Goal: Entertainment & Leisure: Consume media (video, audio)

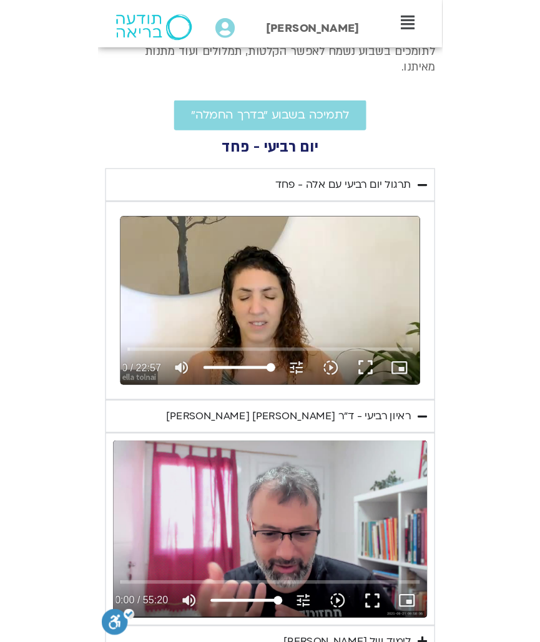
scroll to position [593, -32]
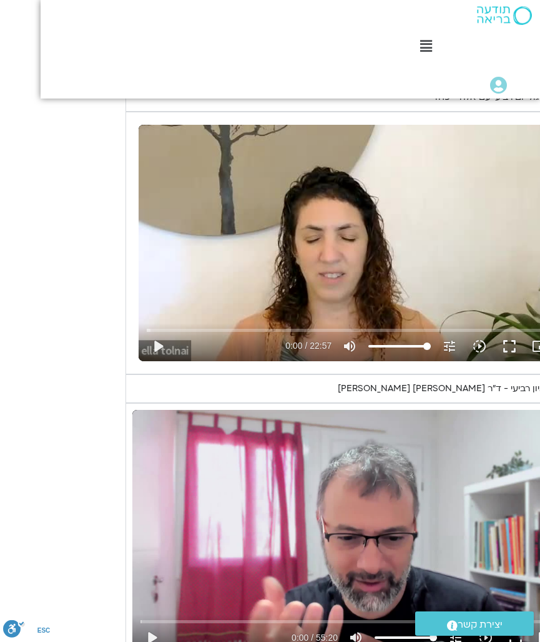
click at [160, 331] on button "play_arrow" at bounding box center [158, 346] width 30 height 30
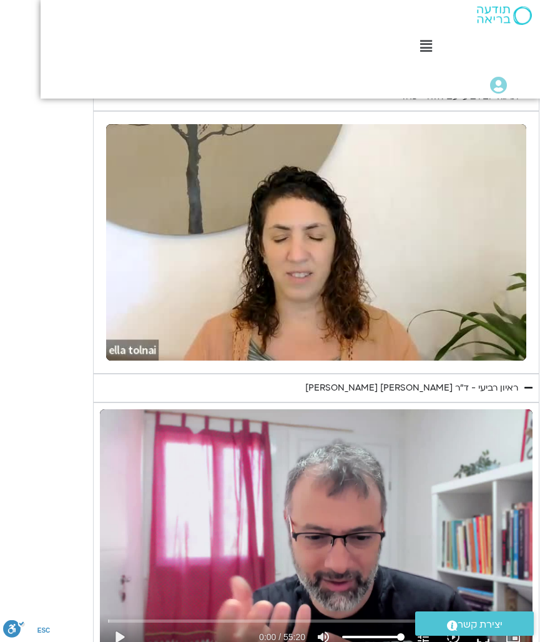
scroll to position [593, 0]
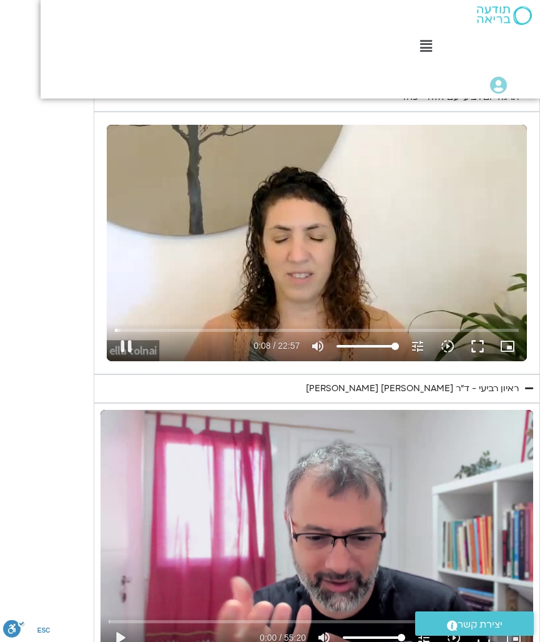
click at [482, 331] on button "fullscreen" at bounding box center [477, 346] width 30 height 30
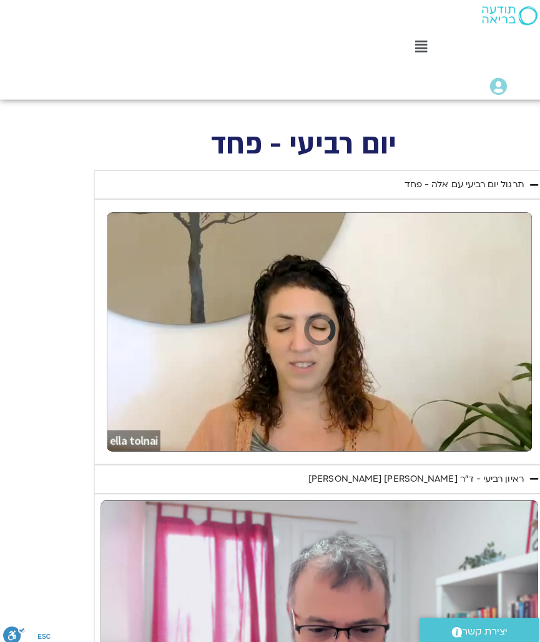
scroll to position [405, 6]
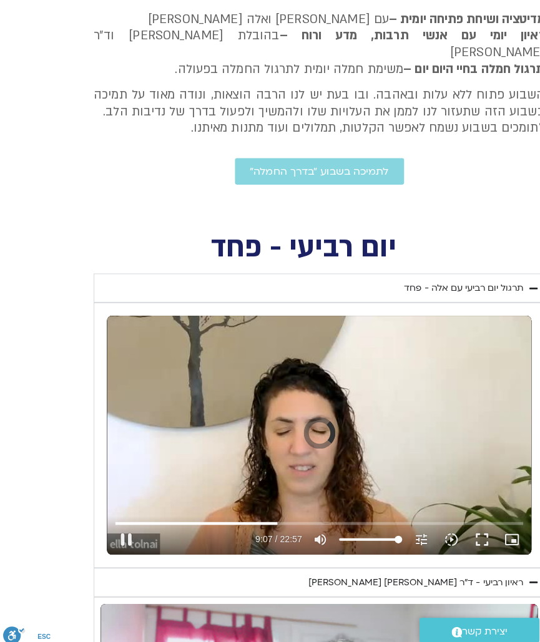
click at [140, 519] on button "pause" at bounding box center [125, 534] width 30 height 30
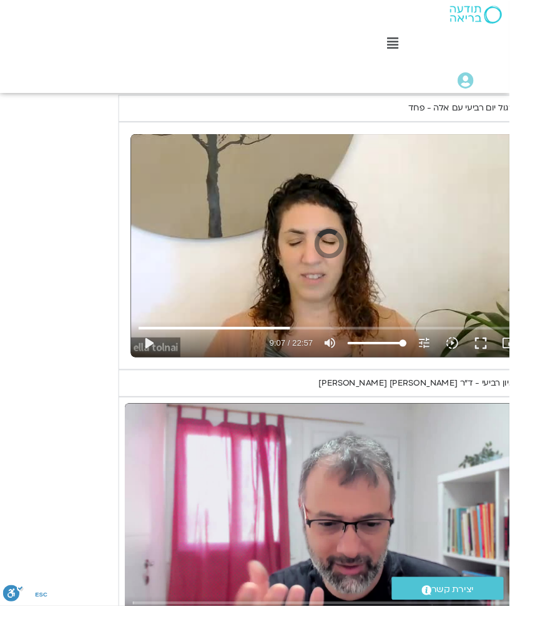
click at [299, 344] on input "Seek" at bounding box center [349, 347] width 404 height 7
click at [161, 349] on button "play_arrow" at bounding box center [158, 364] width 30 height 30
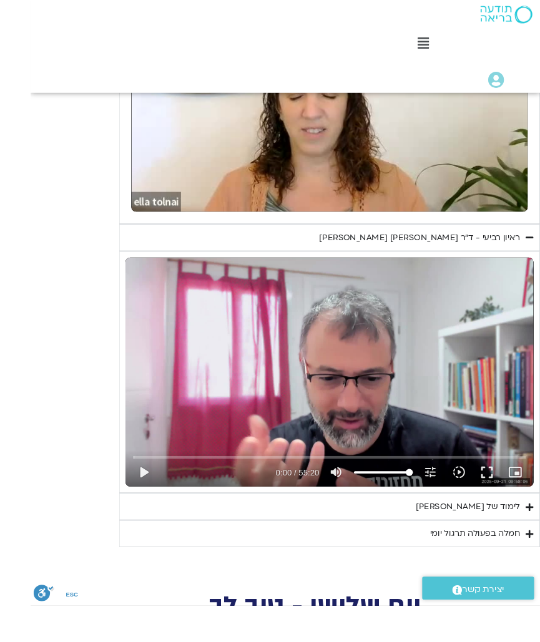
scroll to position [730, -32]
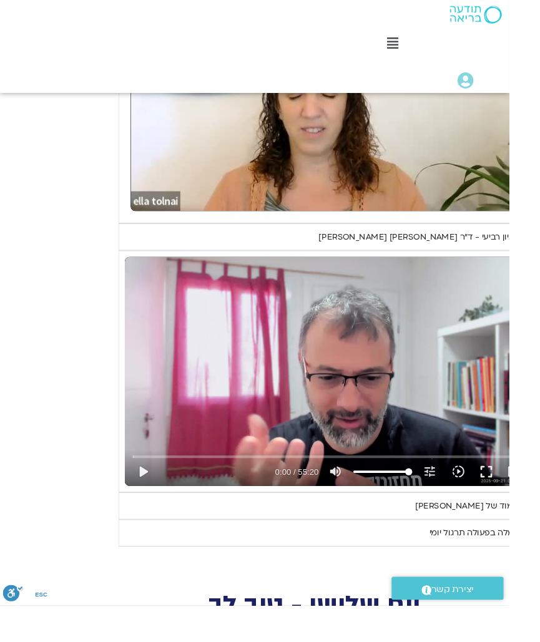
click at [377, 523] on summary "לימוד של [PERSON_NAME]" at bounding box center [348, 536] width 446 height 29
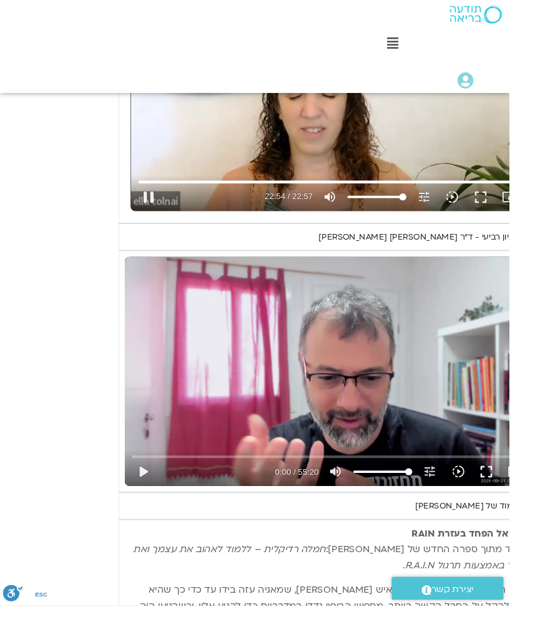
click at [158, 203] on button "pause" at bounding box center [158, 209] width 30 height 30
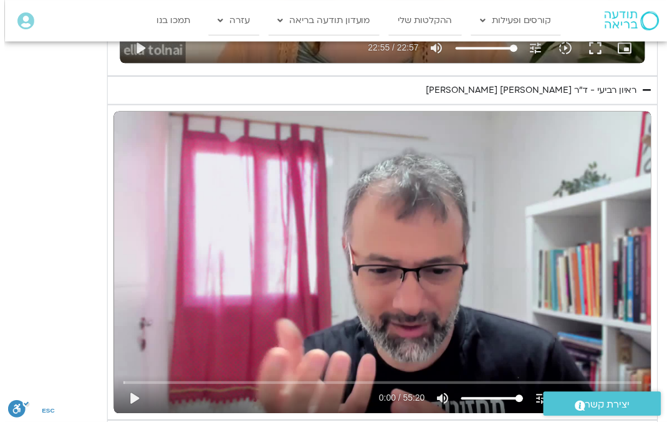
scroll to position [853, 0]
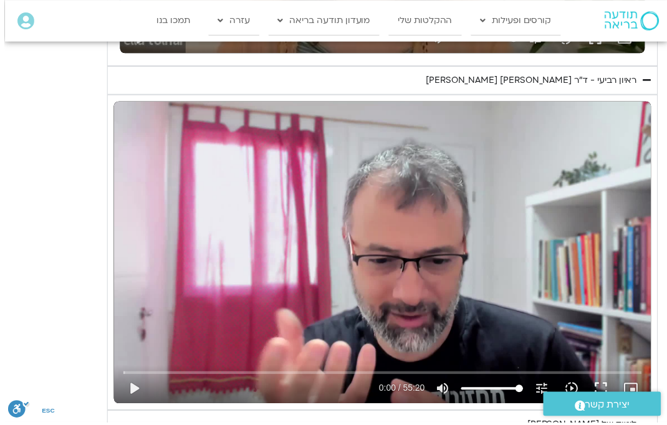
click at [139, 390] on button "play_arrow" at bounding box center [130, 392] width 30 height 30
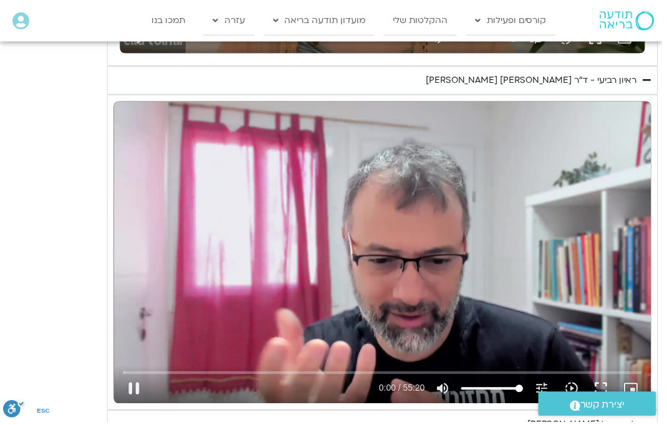
type input "1375.095784938"
type input "0.0564975833331118"
type input "1375.095784938"
type input "0.181660999995074"
type input "1375.095784938"
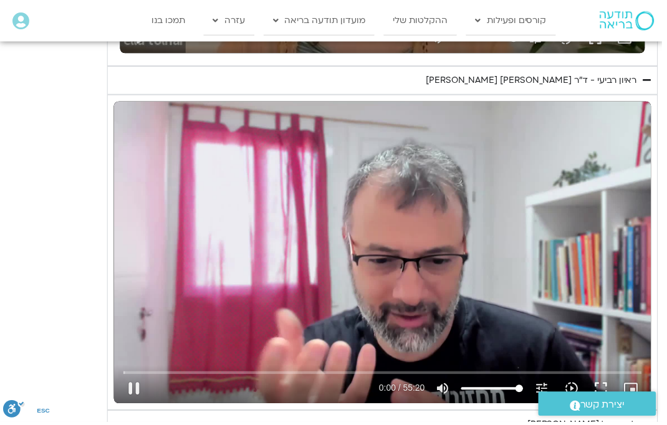
type input "0.212349144002127"
type input "1375.095784938"
type input "0.340347436333049"
type input "1375.095784938"
type input "0.466395811328671"
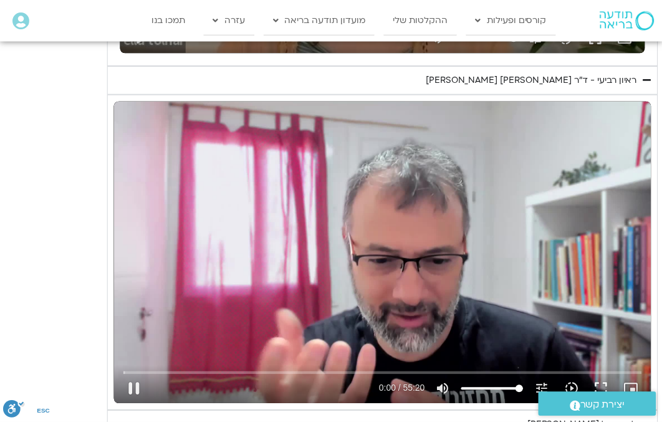
type input "1375.095784938"
type input "0.717684477663924"
type input "1375.095784938"
type input "0.843009518998365"
type input "1375.095784938"
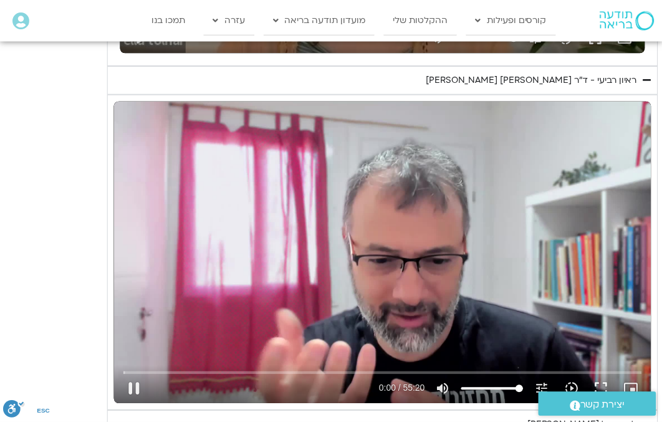
type input "0.910719658"
type input "1375.095784938"
type input "1.09609315400376"
type input "1375.095784938"
type input "1.22208552899606"
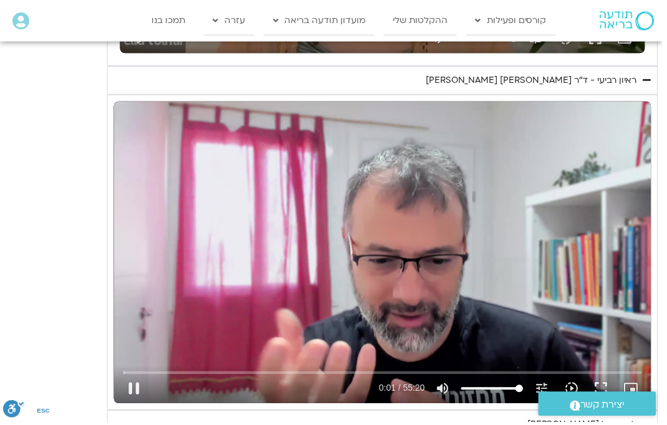
type input "1375.095784938"
type input "1.47716077066143"
type input "1375.095784938"
type input "1.60272493599328"
type input "1375.095784938"
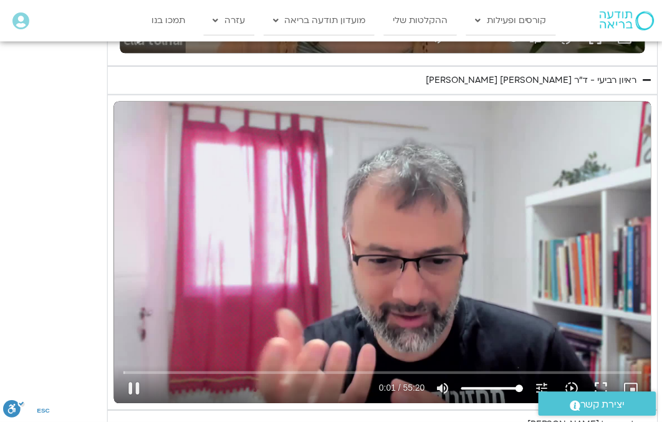
type input "1.72831591800196"
type input "1375.095784938"
type input "1.85355326733853"
type input "1375.095784938"
type input "1.908243177"
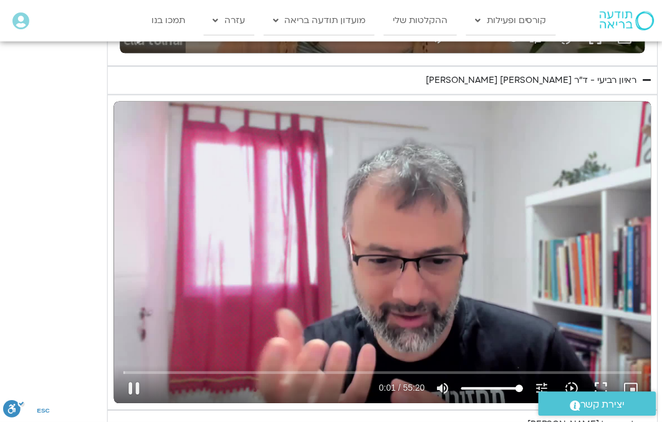
type input "1375.095784938"
type input "2.10563079533538"
type input "1375.095784938"
type input "2.23149535466568"
type input "1375.095784938"
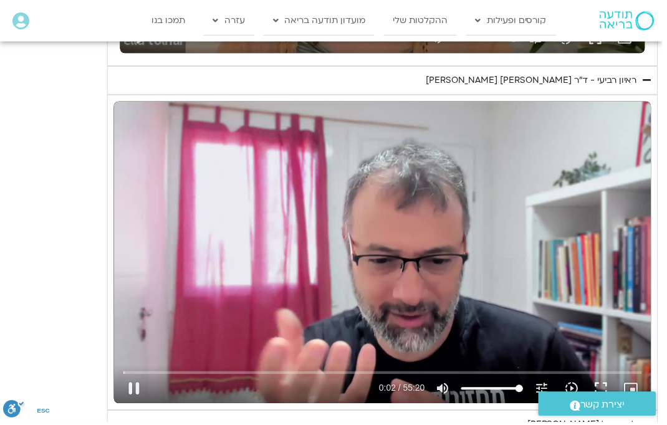
type input "2.37143161666455"
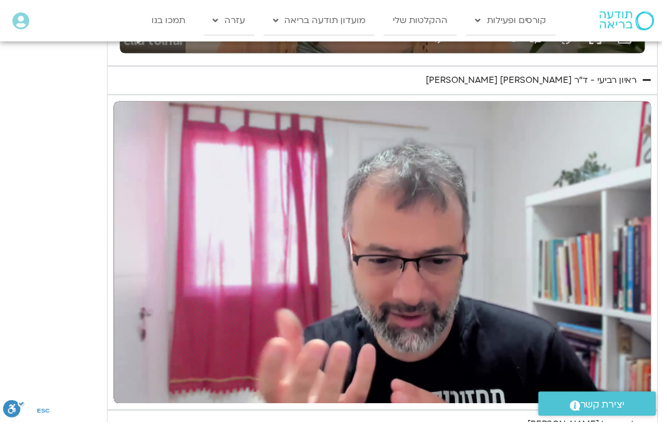
type input "1375.095784938"
type input "771.692893791334"
type input "1375.095784938"
type input "771.746490545331"
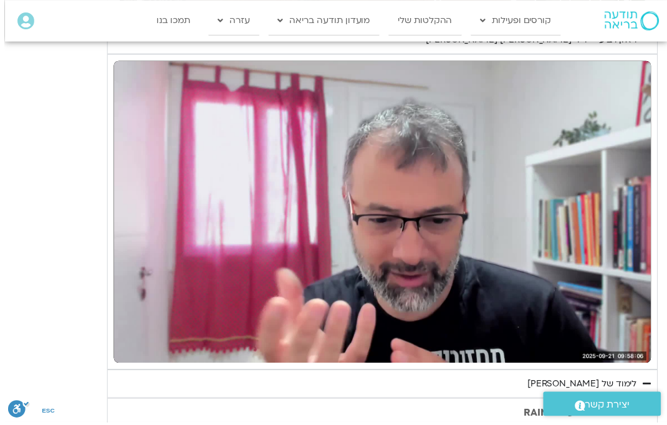
scroll to position [891, -5]
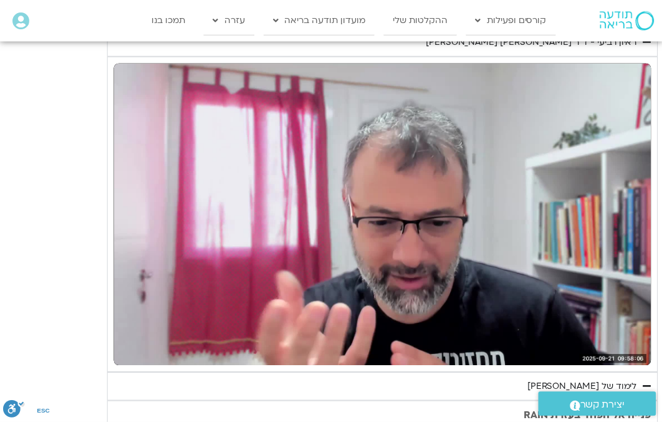
type input "1375.095784938"
type input "773.223265650332"
type input "1375.095784938"
type input "773.254325858666"
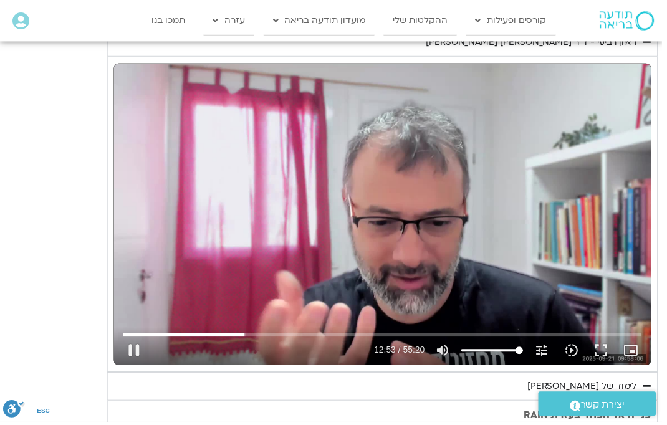
type input "1375.095784938"
type input "773.50556529767"
type input "1375.095784938"
type input "773.631691209667"
type input "1375.095784938"
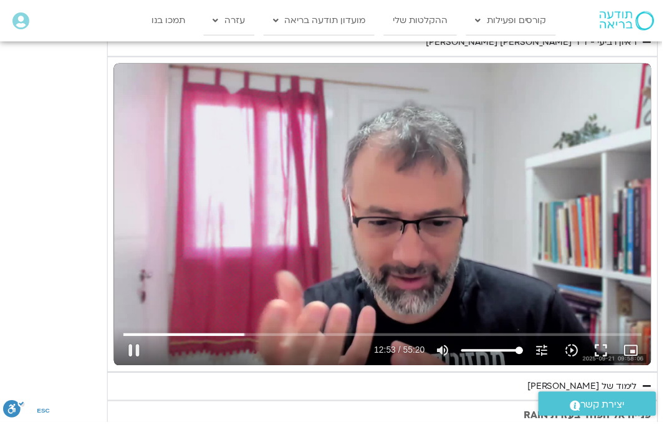
type input "773.757351092669"
type input "1375.095784938"
type input "773.869461082"
type input "1375.095784938"
type input "774.008757601666"
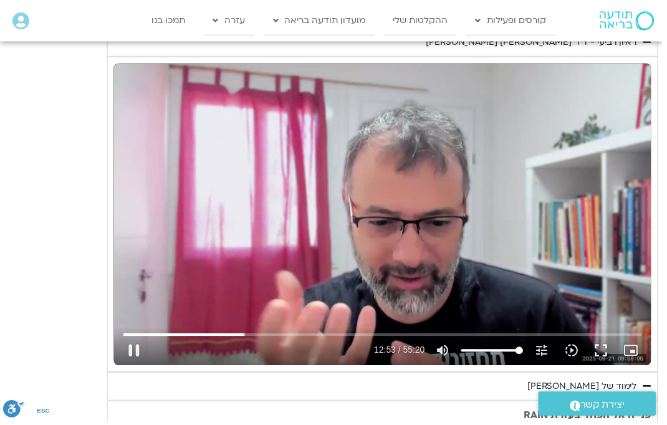
type input "1375.095784938"
type input "774.137424378667"
type input "1375.095784938"
type input "774.262691409995"
type input "1375.095784938"
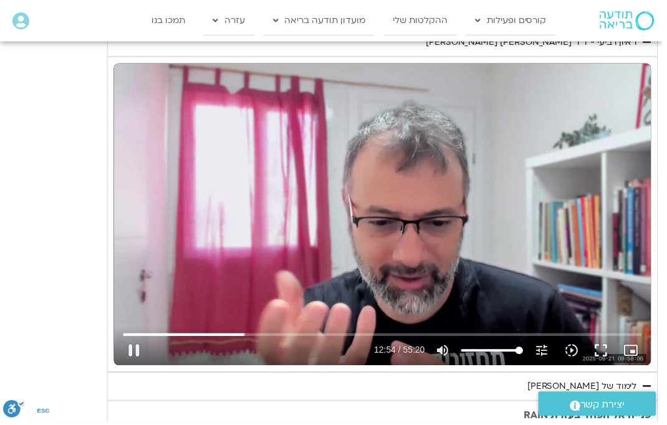
type input "774.400898982336"
type input "1375.095784938"
type input "774.528321828332"
type input "1375.095784938"
type input "774.653929195328"
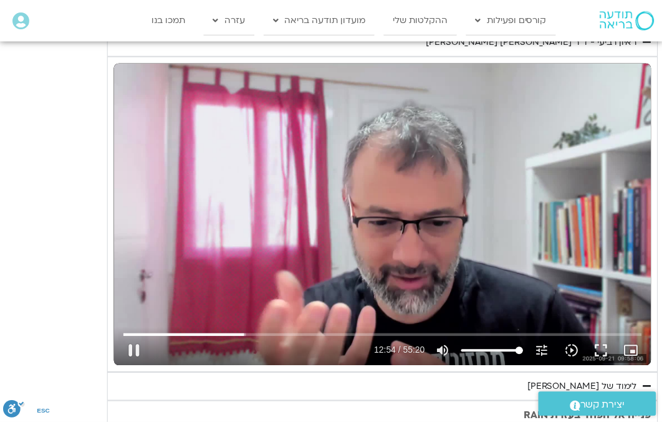
type input "1375.095784938"
click at [139, 358] on button "pause" at bounding box center [135, 353] width 30 height 30
type input "774.775223679333"
type input "1375.095784938"
type input "774.775223679333"
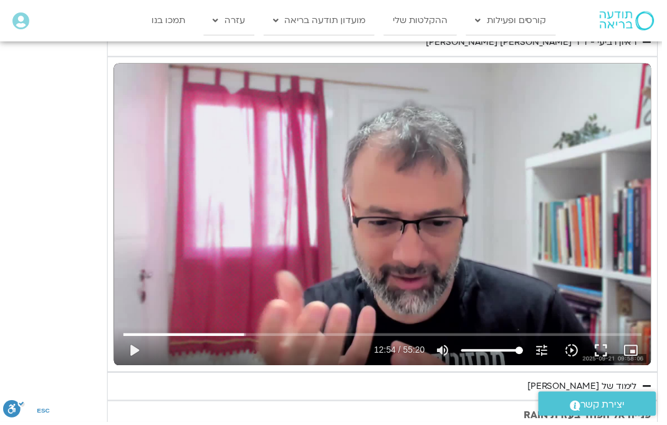
type input "1375.095784938"
type input "774.775223679333"
type input "1375.095784938"
type input "774.775223679333"
type input "1375.095784938"
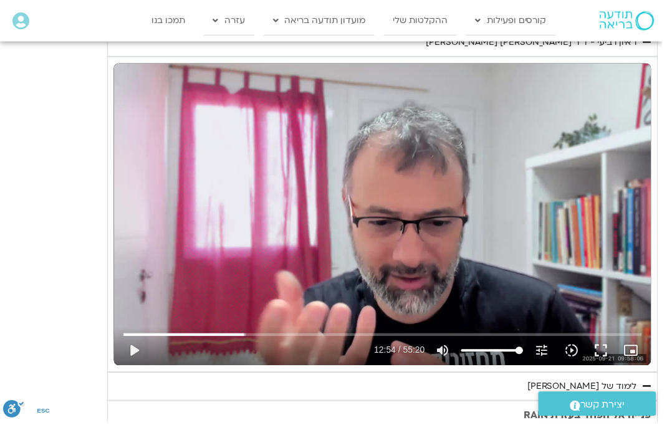
type input "774.775223679333"
type input "1375.095784938"
type input "774.775223679333"
type input "1375.095784938"
type input "774.775223679333"
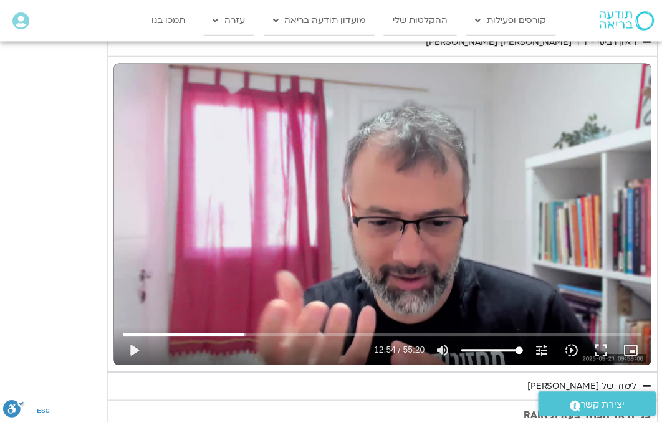
type input "1375.095784938"
type input "774.775223679333"
type input "1375.095784938"
type input "774.775223679333"
type input "1375.095784938"
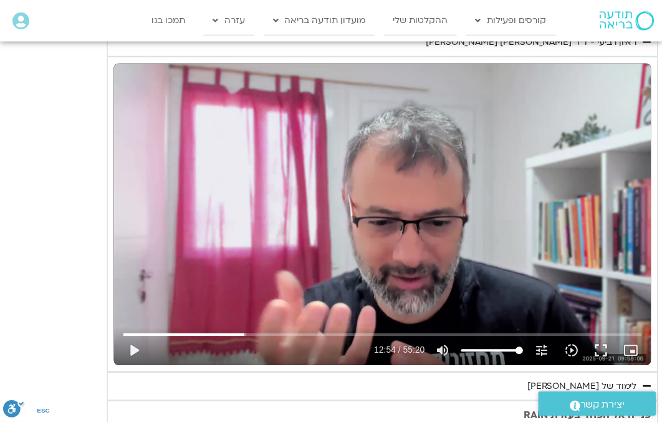
type input "774.775223679333"
type input "1375.095784938"
type input "774.775223679333"
type input "1375.095784938"
type input "774.775223679333"
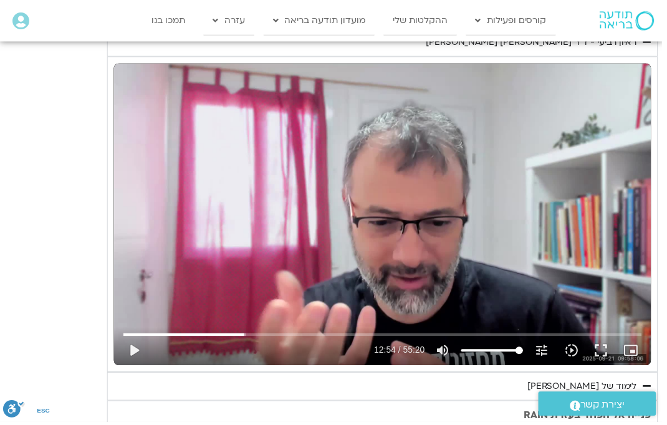
type input "1375.095784938"
type input "774.775223679333"
type input "1375.095784938"
type input "774.775223679333"
type input "1375.095784938"
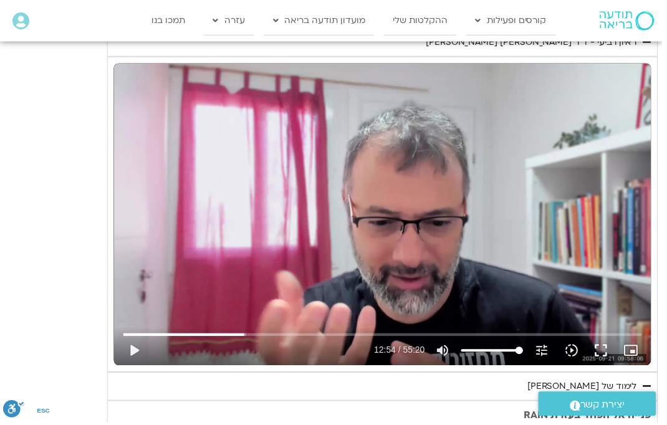
type input "774.775223679333"
type input "1375.095784938"
type input "774.775223679333"
type input "1375.095784938"
type input "774.775223679333"
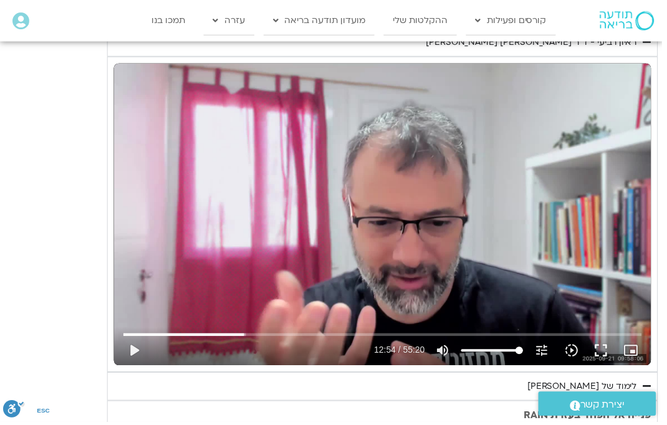
type input "1375.095784938"
type input "774.775223679333"
type input "1375.095784938"
type input "774.775223679333"
type input "1375.095784938"
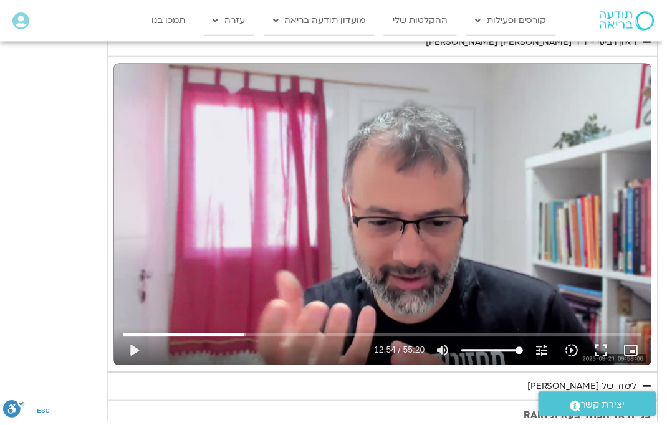
type input "774.775223679333"
type input "1375.095784938"
type input "774.775223679333"
type input "1375.095784938"
type input "774.775223679333"
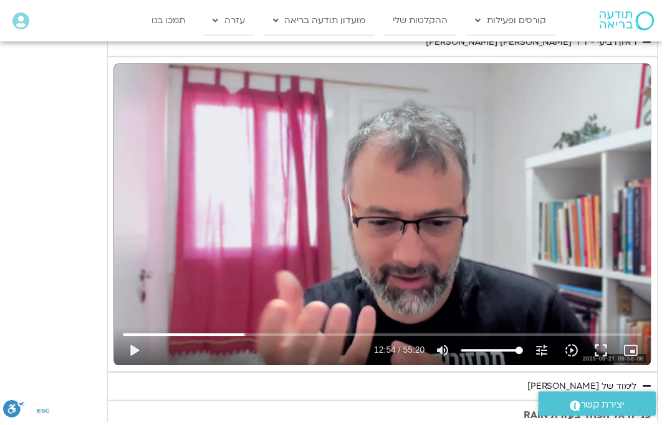
type input "1375.095784938"
type input "774.775223679333"
type input "1375.095784938"
type input "774.775223679333"
type input "1375.095784938"
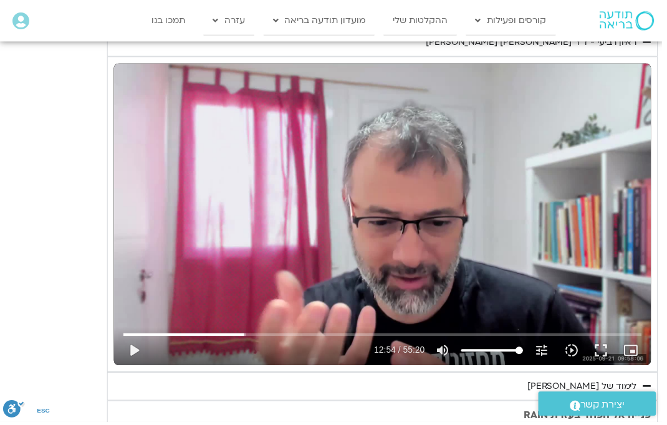
type input "774.775223679333"
type input "1375.095784938"
type input "774.775223679333"
type input "1375.095784938"
type input "774.775223679333"
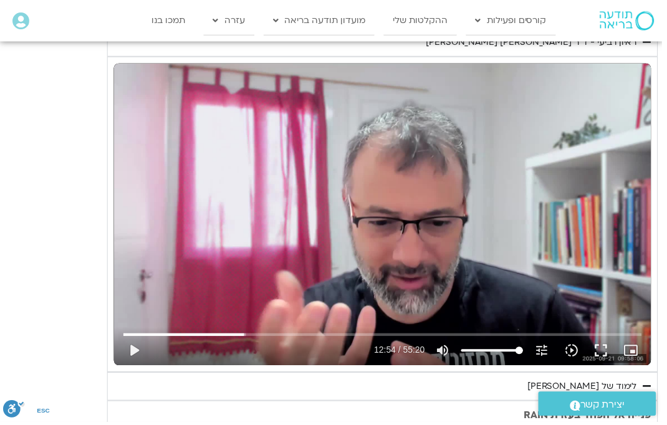
type input "1375.095784938"
type input "774.775223679333"
type input "1375.095784938"
type input "774.775223679333"
type input "1375.095784938"
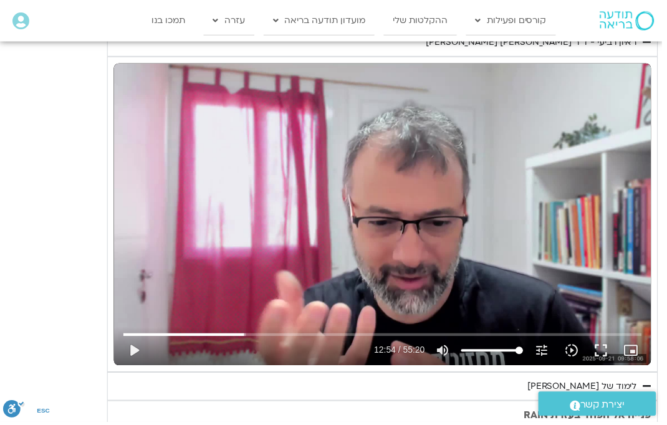
type input "774.775223679333"
type input "1375.095784938"
type input "774.775223679333"
type input "1375.095784938"
type input "774.775223679333"
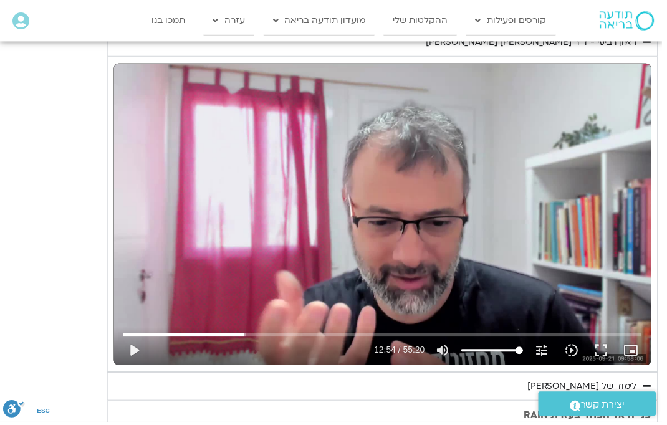
type input "1375.095784938"
type input "774.775223679333"
type input "1375.095784938"
type input "774.775223679333"
type input "1375.095784938"
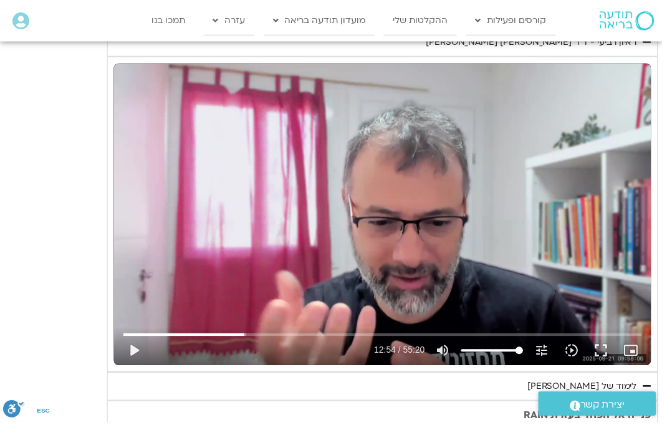
type input "774.775223679333"
type input "1375.095784938"
type input "774.775223679333"
type input "1375.095784938"
type input "774.775223679333"
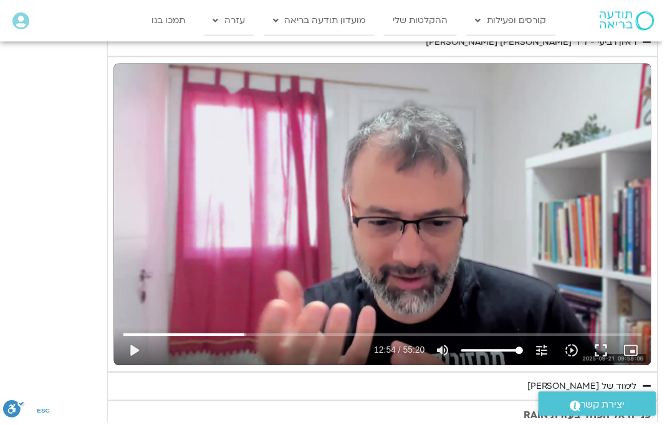
type input "1375.095784938"
type input "774.775223679333"
type input "1375.095784938"
type input "774.775223679333"
type input "1375.095784938"
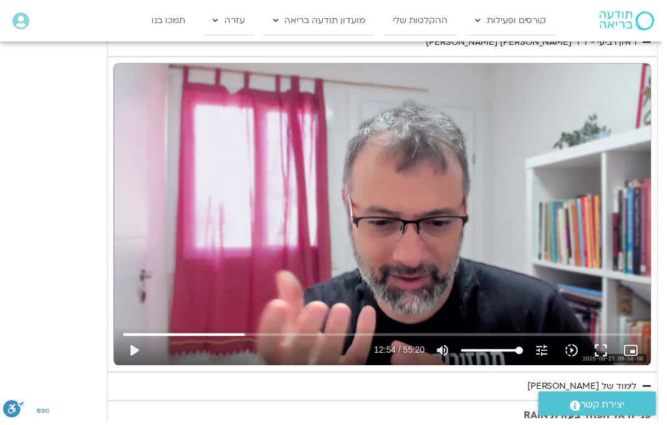
type input "774.775223679333"
type input "1375.095784938"
type input "774.775223679333"
type input "1375.095784938"
type input "774.775223679333"
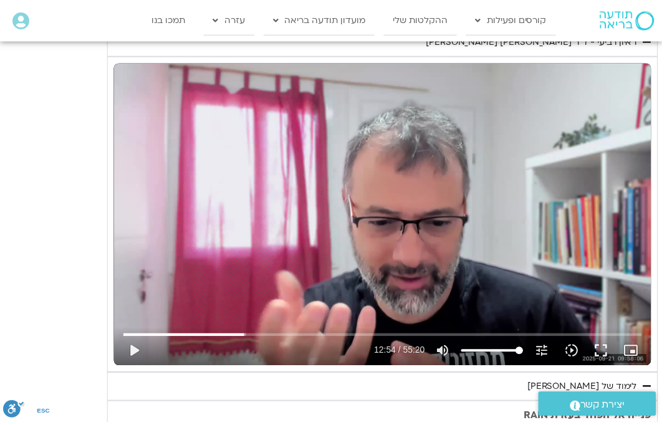
type input "1375.095784938"
type input "774.775223679333"
type input "1375.095784938"
type input "774.775223679333"
type input "1375.095784938"
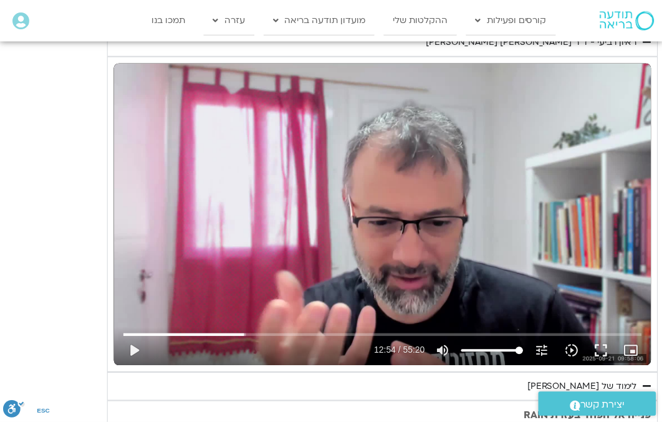
type input "774.775223679333"
type input "1375.095784938"
type input "774.775223679333"
type input "1375.095784938"
type input "774.775223679333"
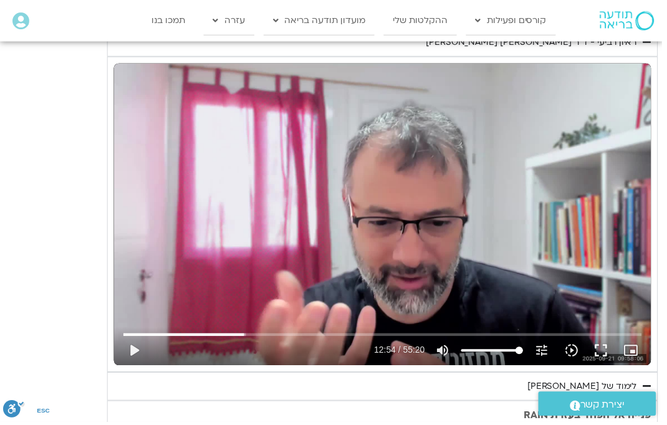
type input "1375.095784938"
type input "774.775223679333"
type input "1375.095784938"
type input "774.775223679333"
type input "1375.095784938"
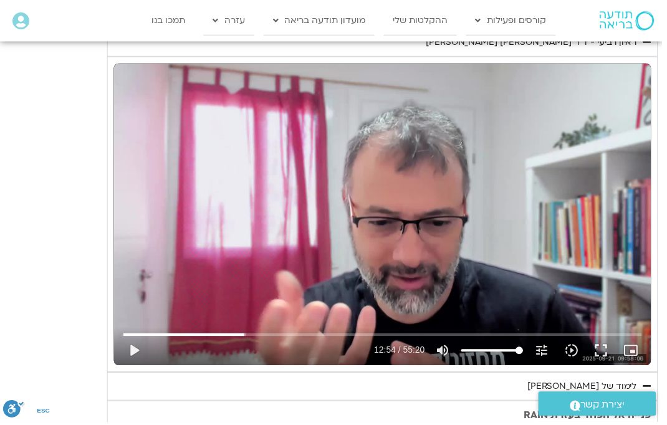
type input "774.775223679333"
type input "1375.095784938"
type input "774.775223679333"
type input "1375.095784938"
type input "774.775223679333"
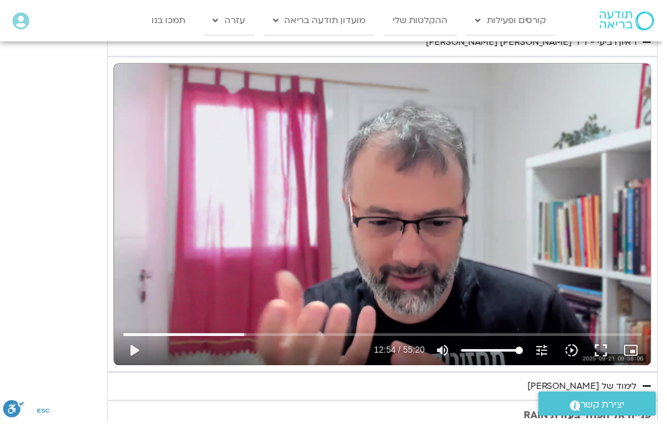
type input "1375.095784938"
type input "774.775223679333"
type input "1375.095784938"
type input "774.775223679333"
type input "1375.095784938"
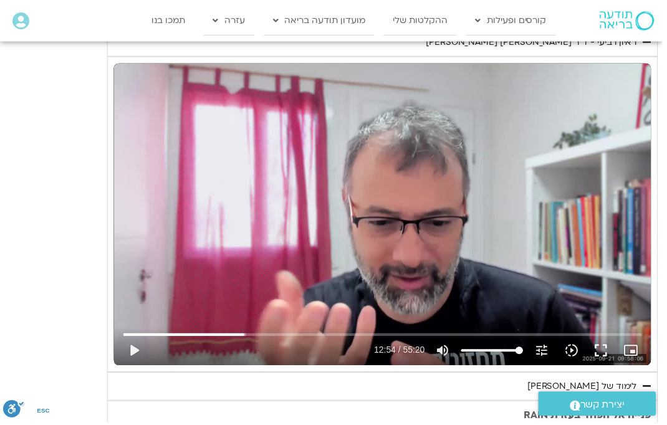
type input "774.775223679333"
type input "1375.095784938"
type input "774.775223679333"
type input "1375.095784938"
type input "774.775223679333"
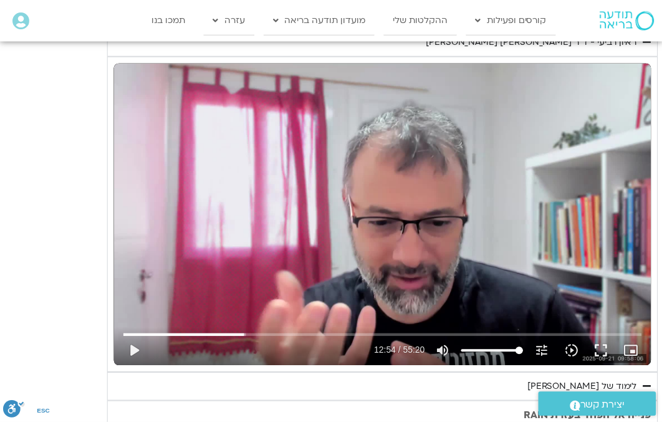
type input "1375.095784938"
type input "774.775223679333"
type input "1375.095784938"
type input "774.775223679333"
type input "1375.095784938"
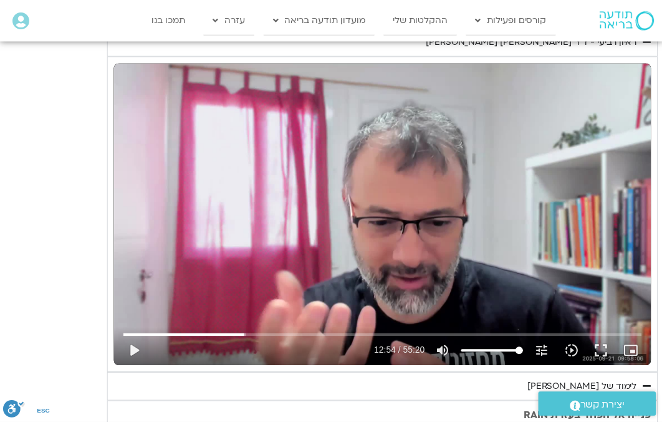
type input "774.775223679333"
type input "1375.095784938"
type input "774.775223679333"
type input "1375.095784938"
type input "774.775223679333"
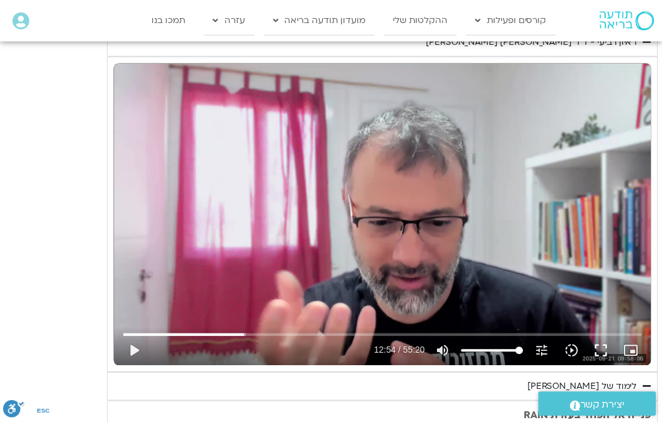
type input "1375.095784938"
type input "774.775223679333"
type input "1375.095784938"
type input "774.775223679333"
type input "1375.095784938"
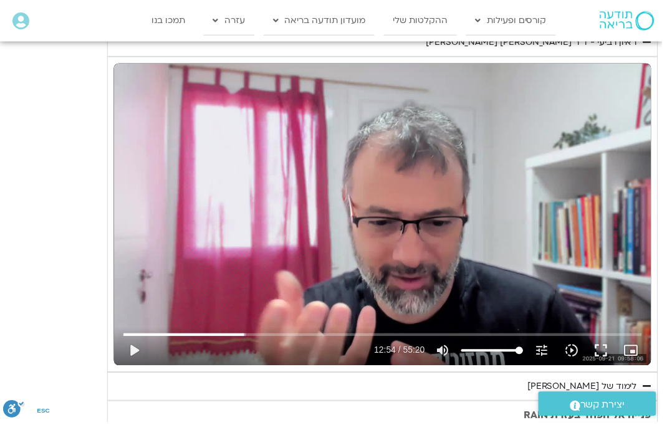
type input "774.775223679333"
type input "1375.095784938"
type input "774.775223679333"
type input "1375.095784938"
type input "774.775223679333"
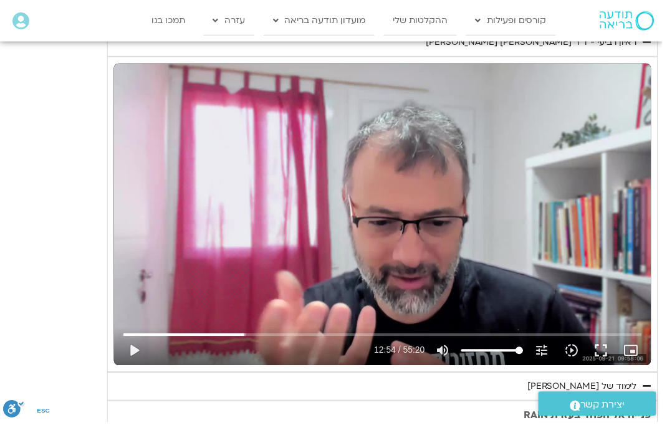
type input "1375.095784938"
type input "774.775223679333"
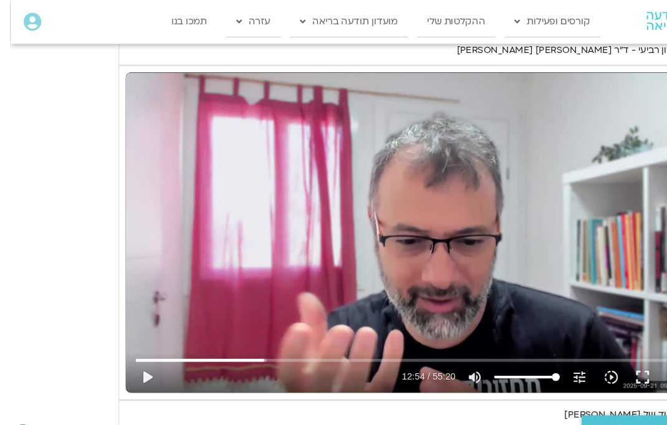
click at [136, 358] on button "play_arrow" at bounding box center [130, 359] width 30 height 30
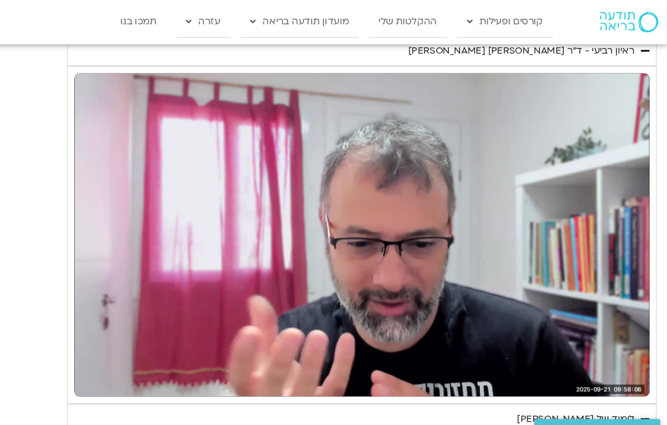
scroll to position [886, 2]
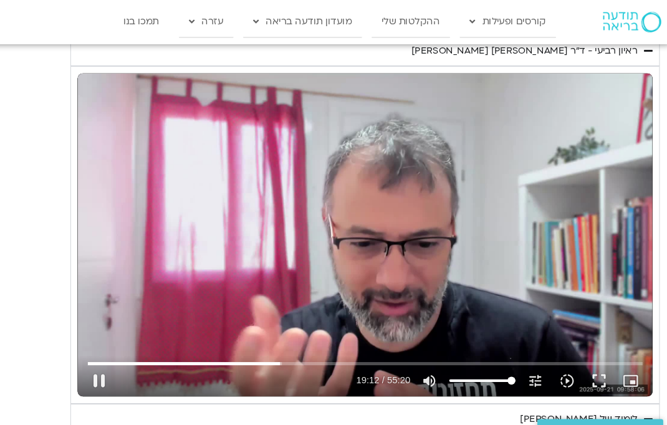
click at [115, 360] on button "pause" at bounding box center [130, 359] width 30 height 30
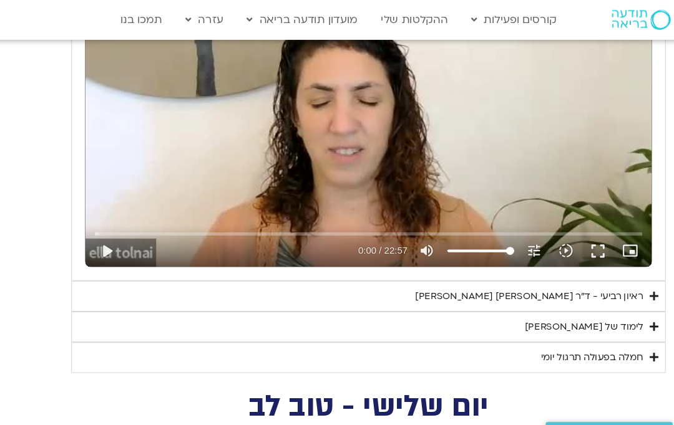
scroll to position [657, 0]
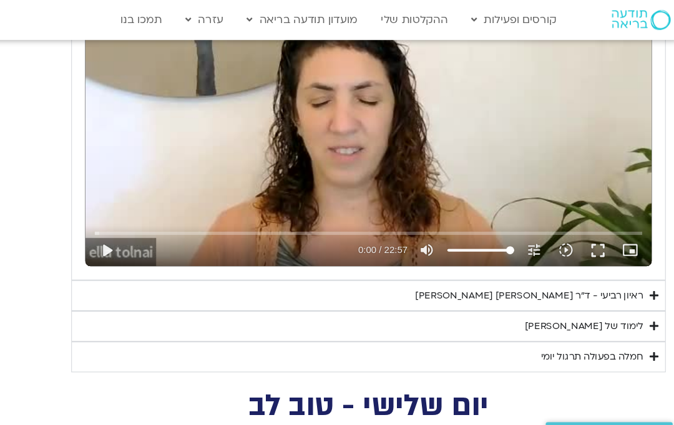
click at [167, 271] on summary "ראיון רביעי - ד"ר [PERSON_NAME] [PERSON_NAME]" at bounding box center [383, 276] width 555 height 29
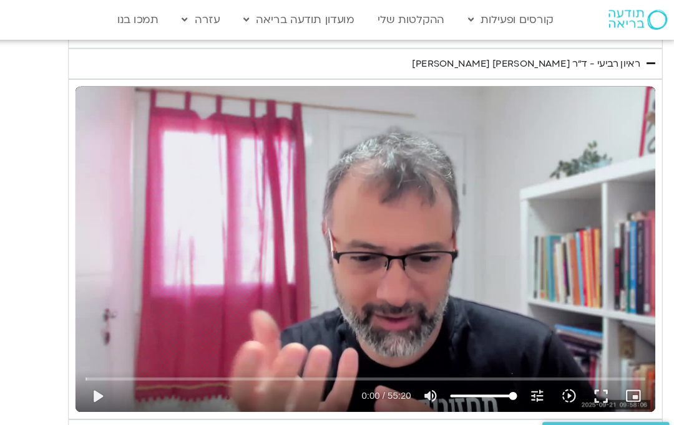
scroll to position [873, 2]
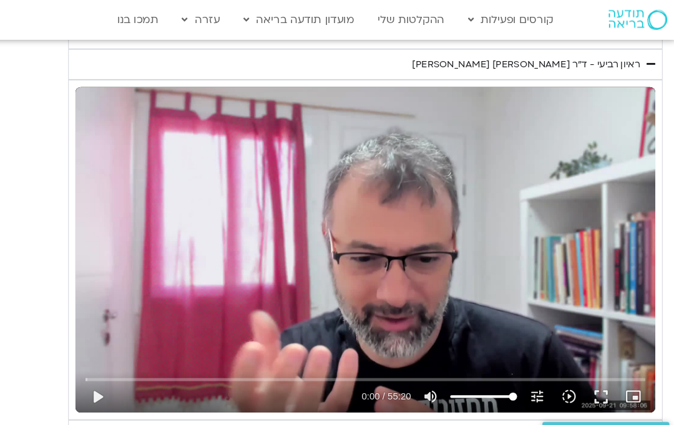
click at [119, 364] on button "play_arrow" at bounding box center [134, 371] width 30 height 30
click at [247, 346] on div "Skip Ad pause 14:30 / 55:20 volume_up Mute tune Resolution Auto 720p slow_motio…" at bounding box center [384, 366] width 531 height 41
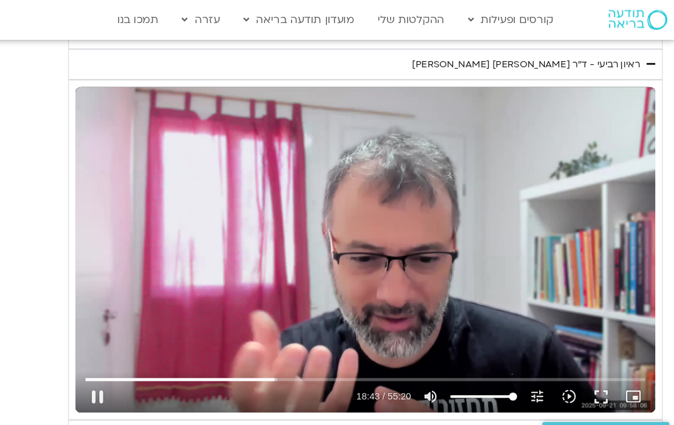
click at [261, 351] on input "Seek" at bounding box center [383, 354] width 523 height 7
click at [119, 365] on button "pause" at bounding box center [134, 371] width 30 height 30
click at [119, 363] on button "play_arrow" at bounding box center [134, 371] width 30 height 30
click at [119, 372] on button "pause" at bounding box center [134, 371] width 30 height 30
type input "1646.25516341033"
